Goal: Find specific page/section: Find specific page/section

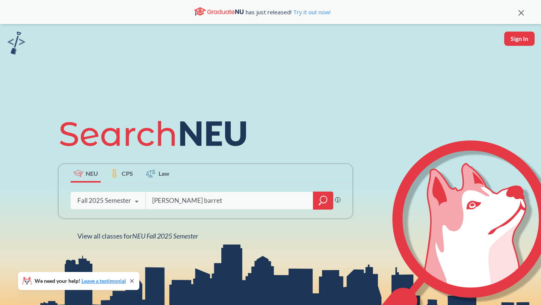
type input "[PERSON_NAME] barret"
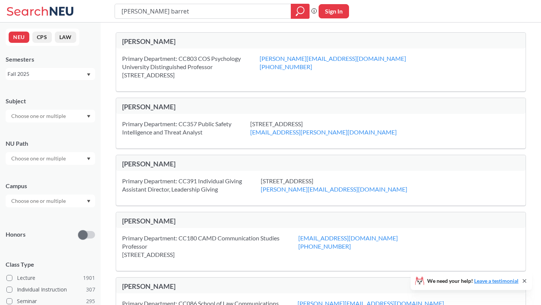
click at [159, 41] on div "[PERSON_NAME]" at bounding box center [221, 41] width 199 height 8
drag, startPoint x: 154, startPoint y: 12, endPoint x: 136, endPoint y: 11, distance: 18.8
click at [136, 11] on input "[PERSON_NAME] barret" at bounding box center [203, 11] width 165 height 13
click at [151, 7] on input "[PERSON_NAME]" at bounding box center [203, 11] width 165 height 13
click at [158, 17] on input "[PERSON_NAME]" at bounding box center [203, 11] width 165 height 13
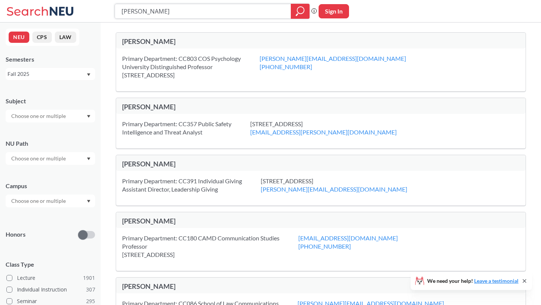
type input "[PERSON_NAME]"
click at [307, 12] on div at bounding box center [300, 11] width 19 height 15
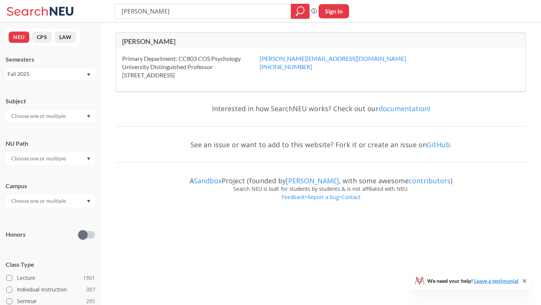
click at [146, 41] on div "[PERSON_NAME]" at bounding box center [221, 41] width 199 height 8
